Goal: Information Seeking & Learning: Learn about a topic

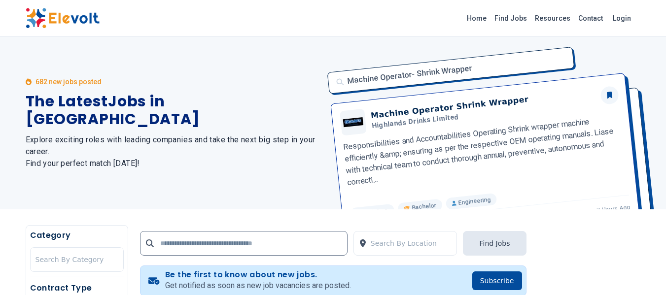
click at [29, 85] on icon at bounding box center [29, 81] width 6 height 7
click at [520, 17] on link "Find Jobs" at bounding box center [510, 18] width 40 height 16
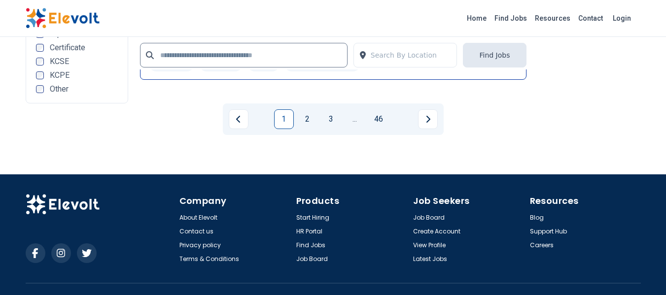
scroll to position [2096, 0]
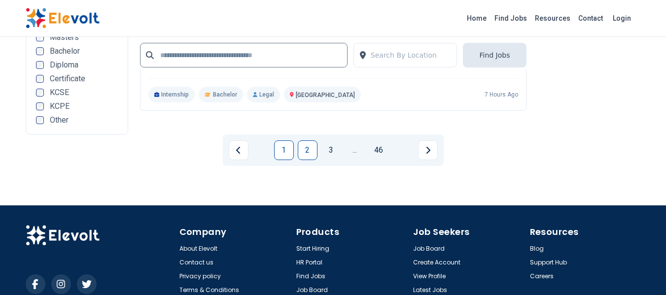
click at [305, 149] on link "2" at bounding box center [308, 150] width 20 height 20
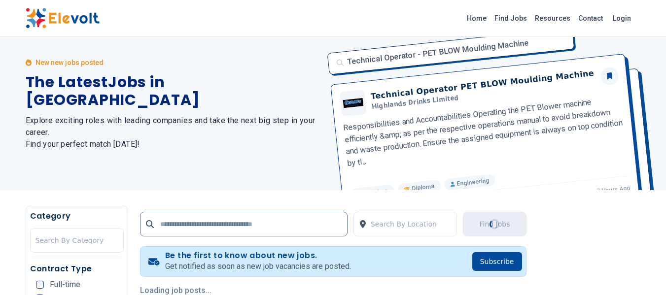
scroll to position [0, 0]
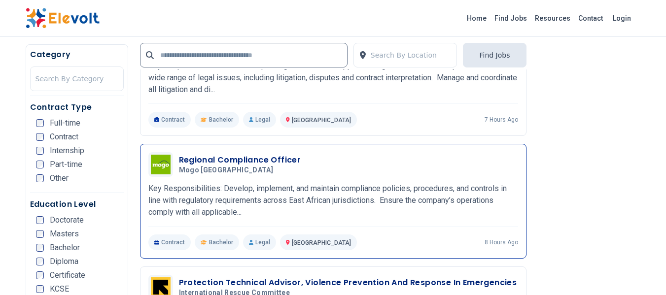
scroll to position [542, 0]
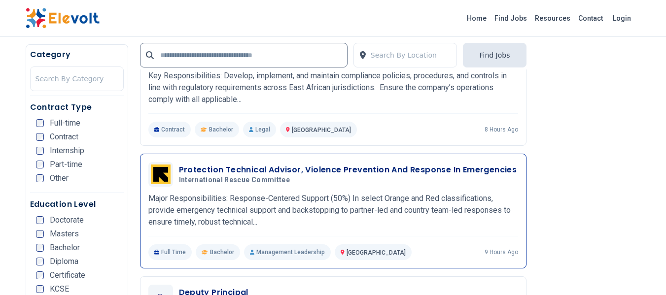
click at [289, 168] on h3 "Protection Technical Advisor, Violence Prevention And Response In Emergencies" at bounding box center [348, 170] width 338 height 12
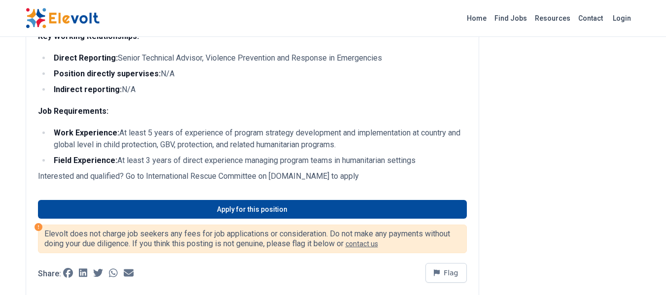
scroll to position [690, 0]
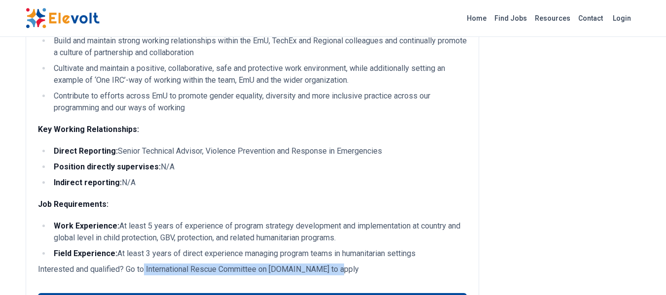
drag, startPoint x: 144, startPoint y: 271, endPoint x: 337, endPoint y: 270, distance: 193.6
click at [337, 270] on p "Interested and qualified? Go to International Rescue Committee on careers.rescu…" at bounding box center [252, 270] width 429 height 12
copy p "International Rescue Committee on careers.rescue.org"
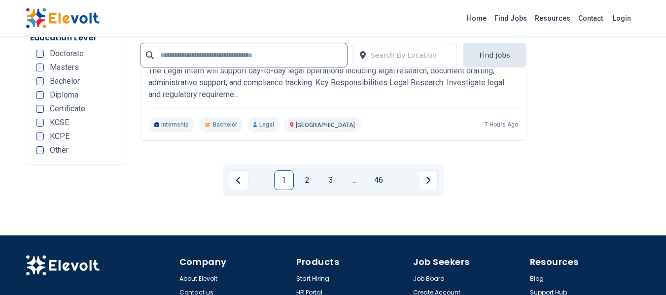
scroll to position [2047, 0]
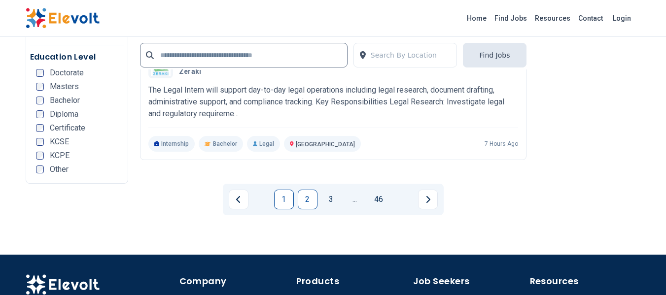
click at [307, 202] on link "2" at bounding box center [308, 200] width 20 height 20
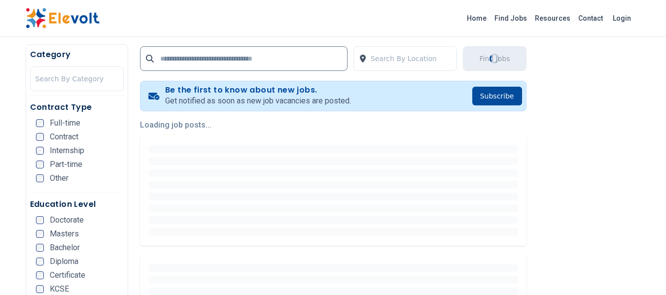
scroll to position [0, 0]
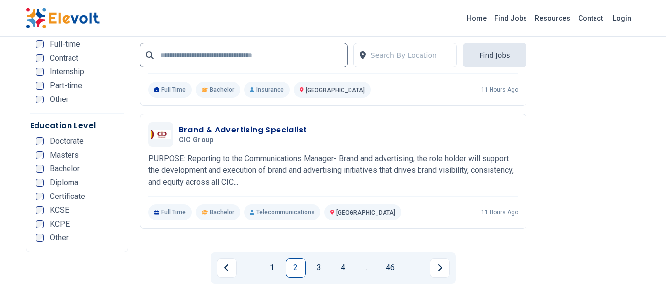
scroll to position [2020, 0]
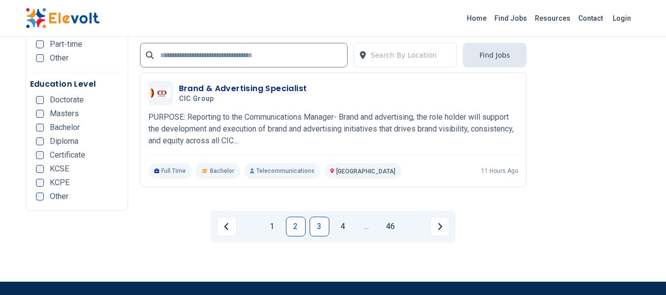
click at [310, 225] on link "3" at bounding box center [319, 227] width 20 height 20
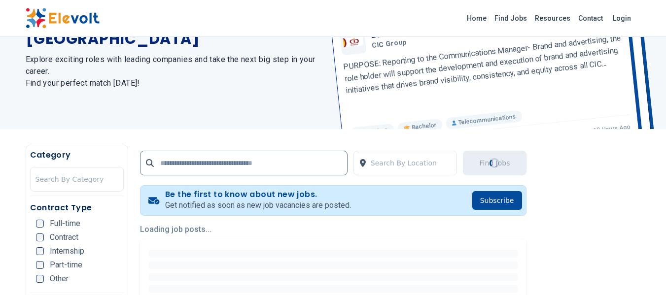
scroll to position [0, 0]
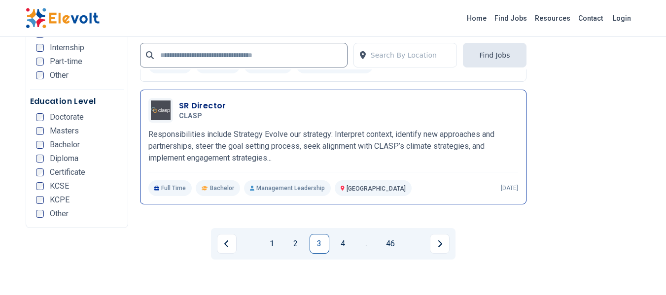
scroll to position [2020, 0]
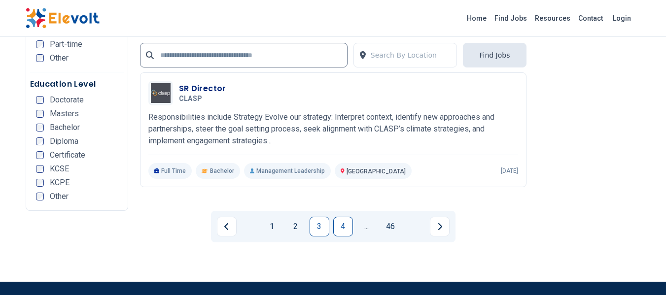
click at [342, 224] on link "4" at bounding box center [343, 227] width 20 height 20
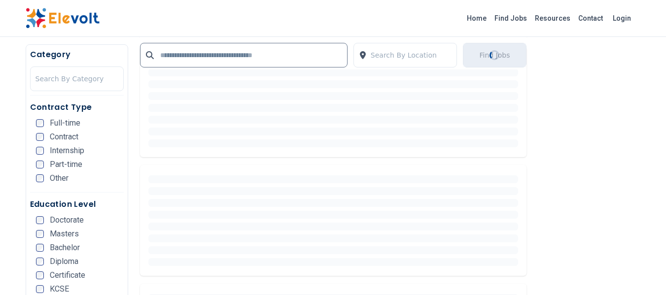
scroll to position [0, 0]
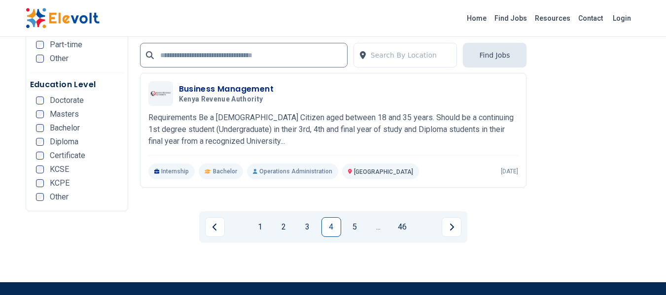
scroll to position [2020, 0]
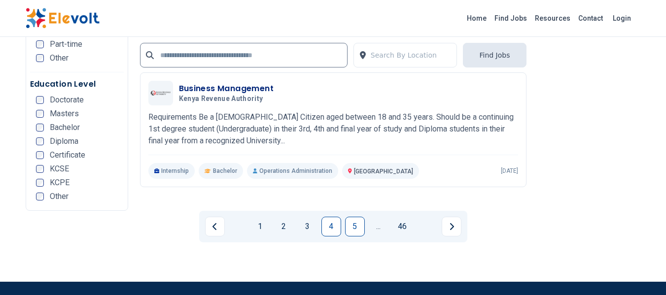
click at [351, 226] on link "5" at bounding box center [355, 227] width 20 height 20
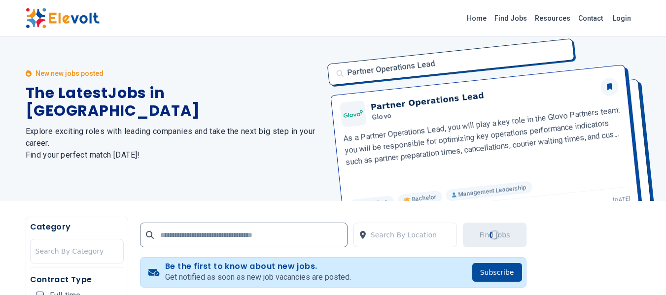
scroll to position [0, 0]
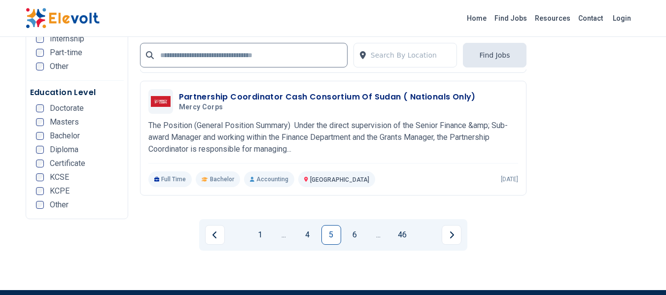
scroll to position [2217, 0]
